Goal: Information Seeking & Learning: Learn about a topic

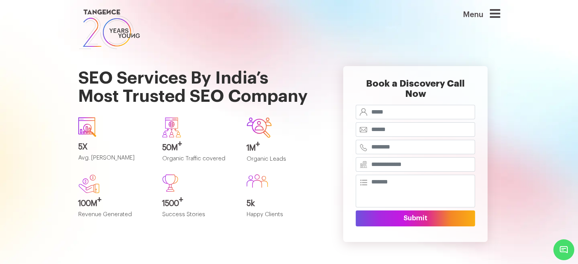
click at [319, 86] on h1 "SEO Services By India’s Most Trusted SEO Company" at bounding box center [198, 81] width 241 height 60
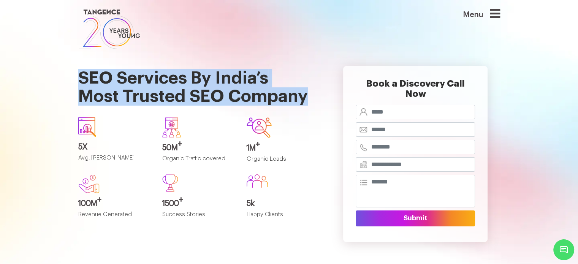
drag, startPoint x: 81, startPoint y: 73, endPoint x: 311, endPoint y: 95, distance: 231.5
click at [311, 95] on h1 "SEO Services By India’s Most Trusted SEO Company" at bounding box center [198, 81] width 241 height 60
click at [90, 79] on h1 "SEO Services By India’s Most Trusted SEO Company" at bounding box center [198, 81] width 241 height 60
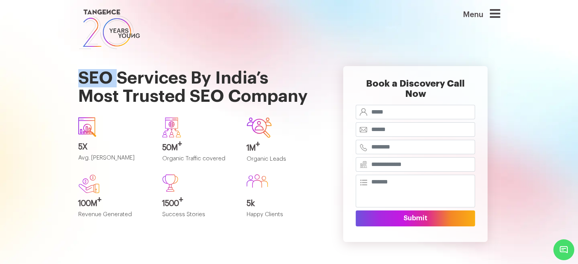
click at [90, 79] on h1 "SEO Services By India’s Most Trusted SEO Company" at bounding box center [198, 81] width 241 height 60
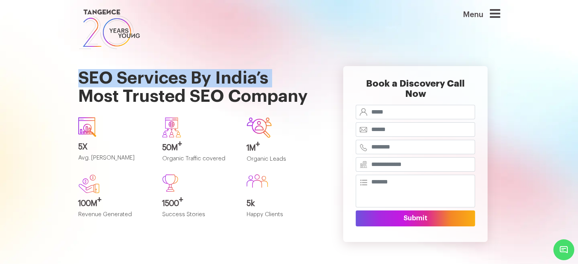
click at [90, 79] on h1 "SEO Services By India’s Most Trusted SEO Company" at bounding box center [198, 81] width 241 height 60
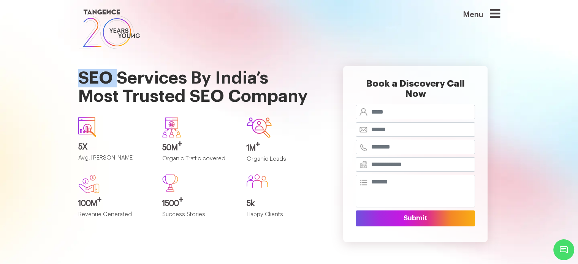
click at [90, 79] on h1 "SEO Services By India’s Most Trusted SEO Company" at bounding box center [198, 81] width 241 height 60
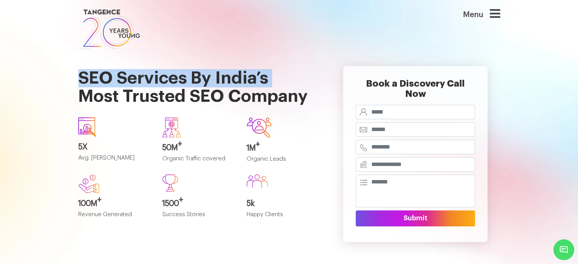
click at [90, 79] on h1 "SEO Services By India’s Most Trusted SEO Company" at bounding box center [198, 81] width 241 height 60
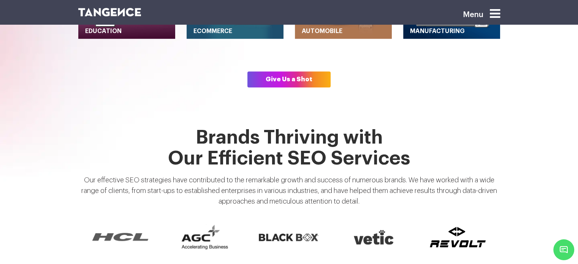
scroll to position [494, 0]
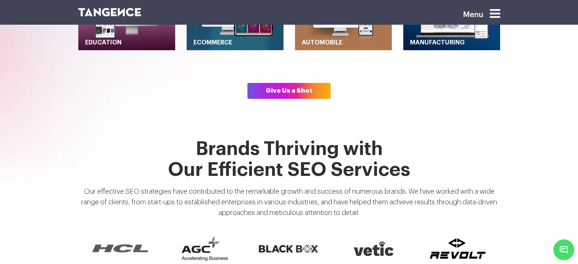
drag, startPoint x: 197, startPoint y: 138, endPoint x: 408, endPoint y: 159, distance: 211.7
click at [408, 159] on h1 "Brands Thriving with Our Efficient SEO Services" at bounding box center [289, 160] width 422 height 42
click at [194, 186] on p "Our effective SEO strategies have contributed to the remarkable growth and succ…" at bounding box center [289, 205] width 422 height 38
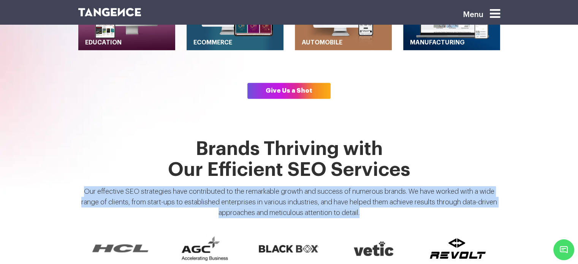
click at [194, 186] on p "Our effective SEO strategies have contributed to the remarkable growth and succ…" at bounding box center [289, 205] width 422 height 38
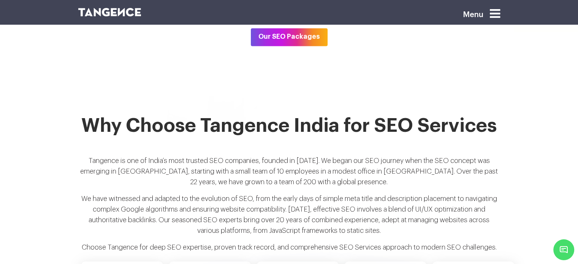
scroll to position [1407, 0]
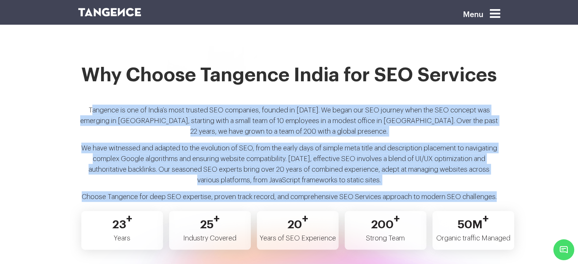
drag, startPoint x: 91, startPoint y: 97, endPoint x: 506, endPoint y: 187, distance: 424.0
click at [506, 188] on section "Why Choose Tangence India for SEO Services Tangence is one of India’s most trus…" at bounding box center [289, 161] width 578 height 220
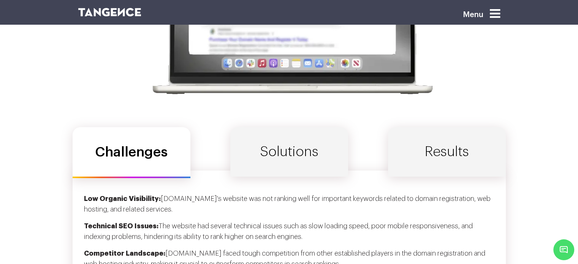
scroll to position [2395, 0]
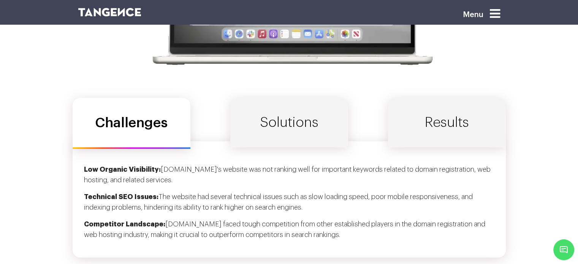
click at [287, 119] on link "Solutions" at bounding box center [289, 122] width 118 height 49
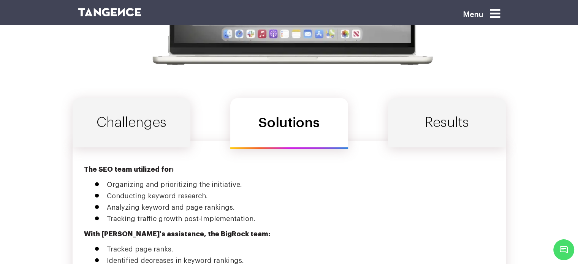
click at [461, 114] on link "Results" at bounding box center [447, 122] width 118 height 49
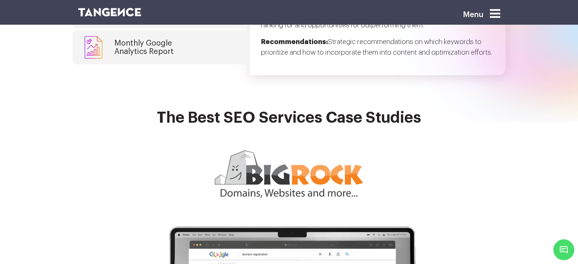
scroll to position [2053, 0]
click at [500, 15] on icon at bounding box center [495, 14] width 10 height 12
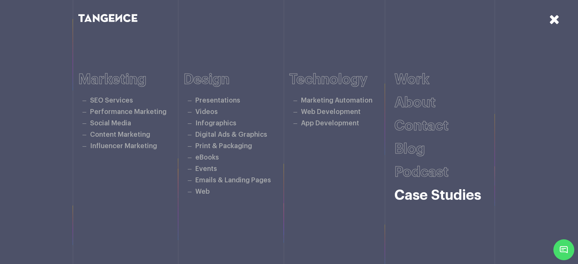
click at [433, 195] on link "Case studies" at bounding box center [438, 196] width 87 height 14
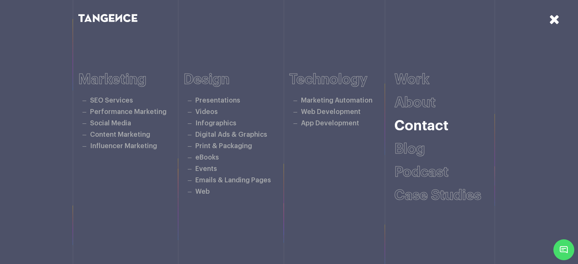
scroll to position [1977, 0]
click at [550, 15] on icon at bounding box center [554, 19] width 11 height 13
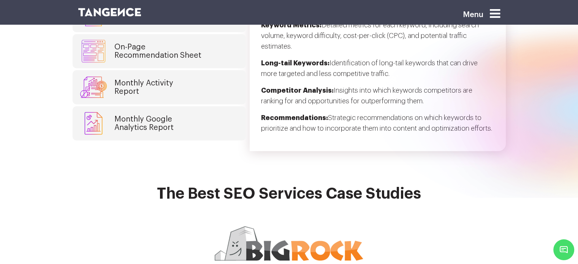
scroll to position [1825, 0]
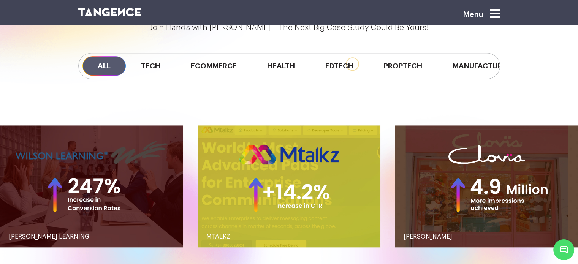
scroll to position [646, 0]
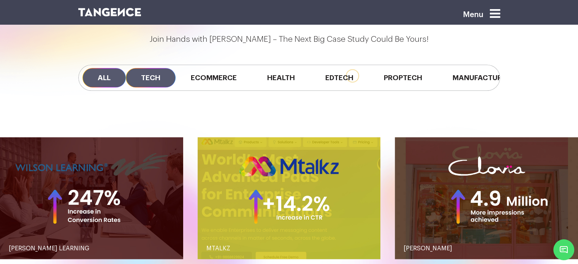
click at [159, 79] on span "Tech" at bounding box center [151, 77] width 50 height 19
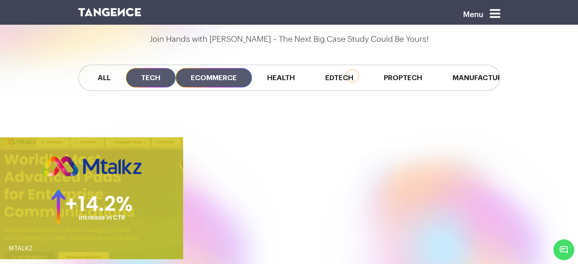
click at [216, 76] on span "Ecommerce" at bounding box center [214, 77] width 76 height 19
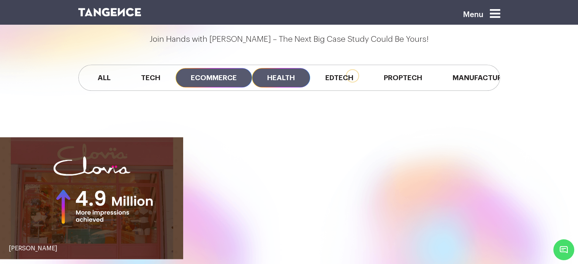
click at [277, 77] on span "Health" at bounding box center [281, 77] width 58 height 19
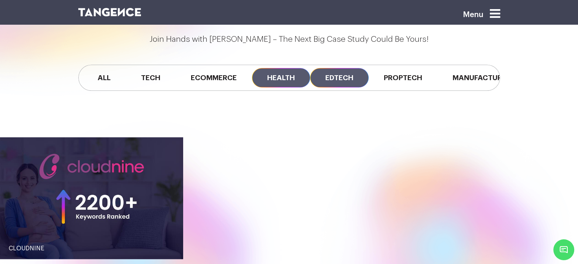
click at [355, 77] on span "Edtech" at bounding box center [339, 77] width 59 height 19
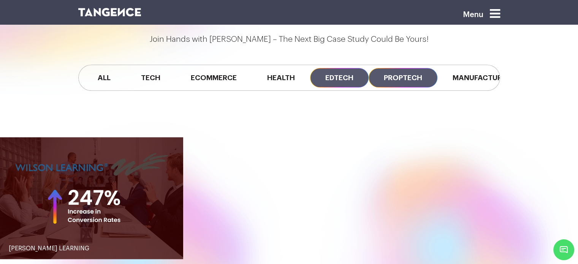
click at [418, 75] on span "Proptech" at bounding box center [403, 77] width 69 height 19
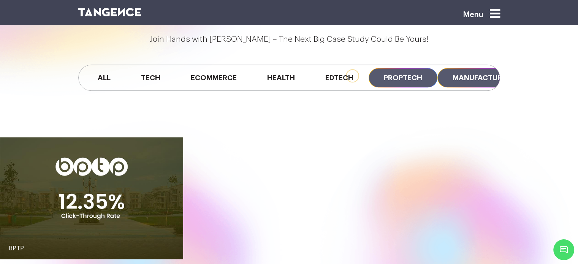
click at [470, 75] on span "Manufacturing" at bounding box center [484, 77] width 93 height 19
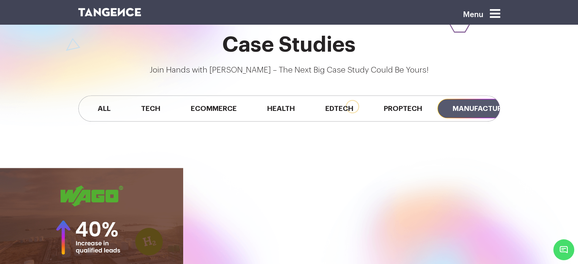
scroll to position [608, 0]
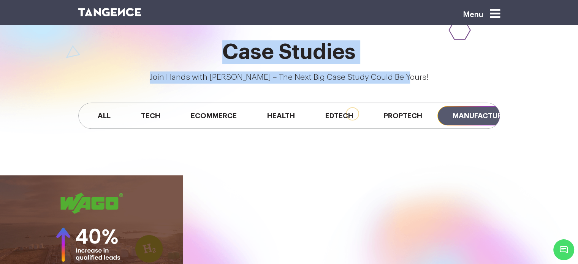
drag, startPoint x: 226, startPoint y: 50, endPoint x: 435, endPoint y: 75, distance: 210.6
click at [435, 75] on div "Case Studies Join Hands with Tangence – The Next Big Case Study Could Be Yours!" at bounding box center [289, 61] width 422 height 43
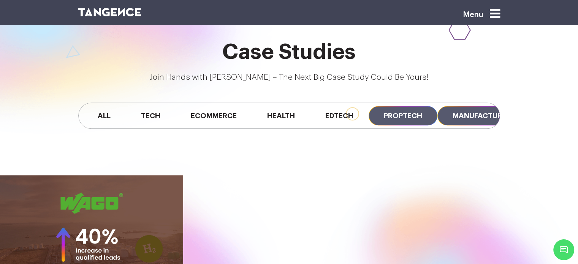
click at [391, 111] on span "Proptech" at bounding box center [403, 115] width 69 height 19
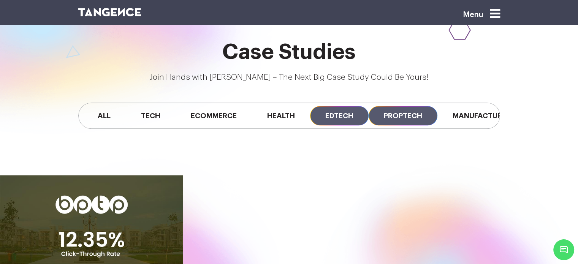
click at [345, 115] on span "Edtech" at bounding box center [339, 115] width 59 height 19
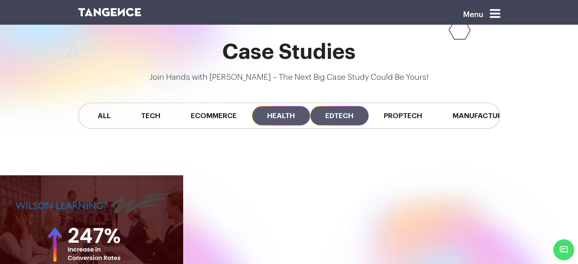
click at [283, 120] on span "Health" at bounding box center [281, 115] width 58 height 19
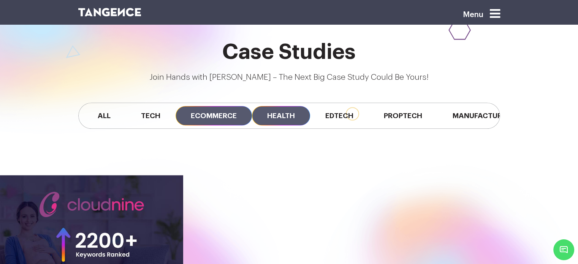
click at [211, 117] on span "Ecommerce" at bounding box center [214, 115] width 76 height 19
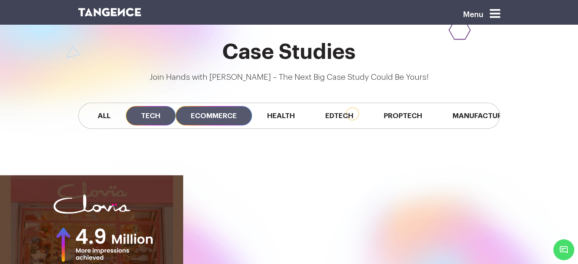
click at [138, 120] on span "Tech" at bounding box center [151, 115] width 50 height 19
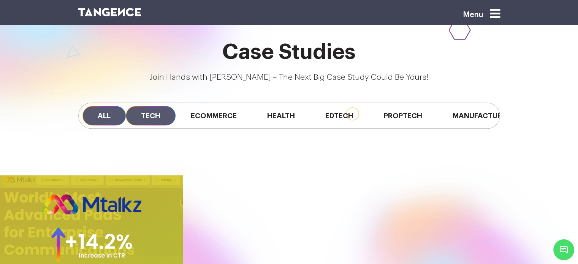
click at [117, 117] on span "All" at bounding box center [103, 115] width 43 height 19
